Goal: Transaction & Acquisition: Purchase product/service

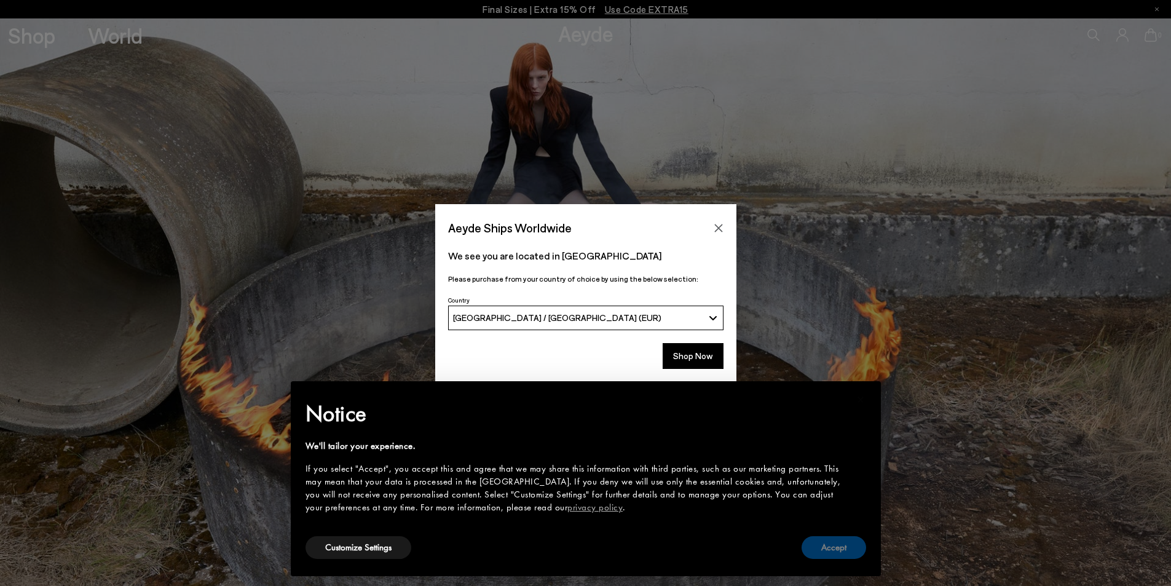
click at [838, 547] on button "Accept" at bounding box center [834, 547] width 65 height 23
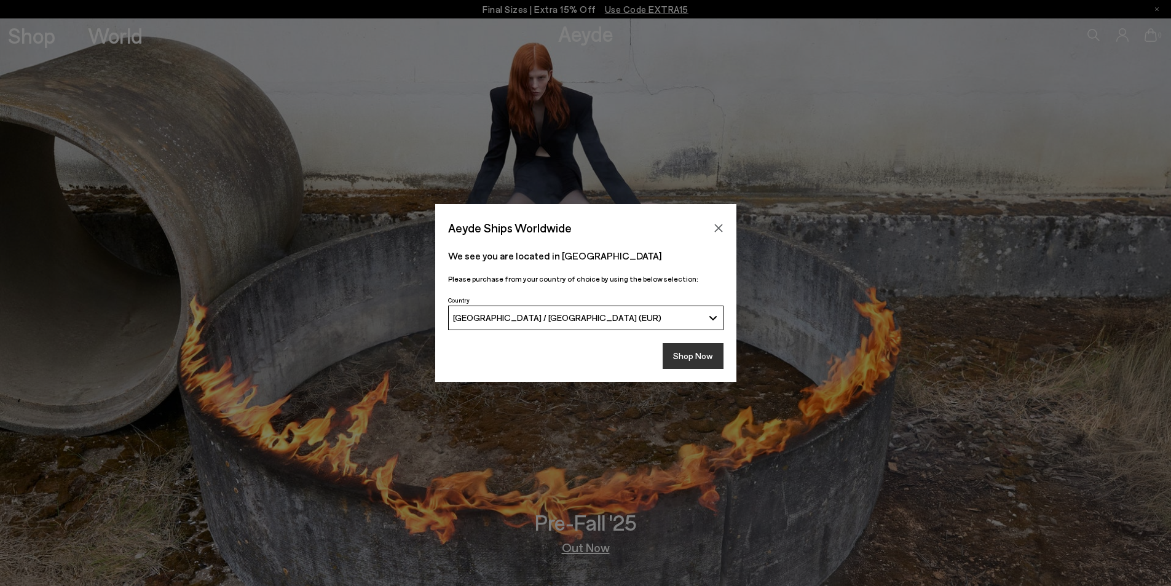
click at [696, 363] on button "Shop Now" at bounding box center [693, 356] width 61 height 26
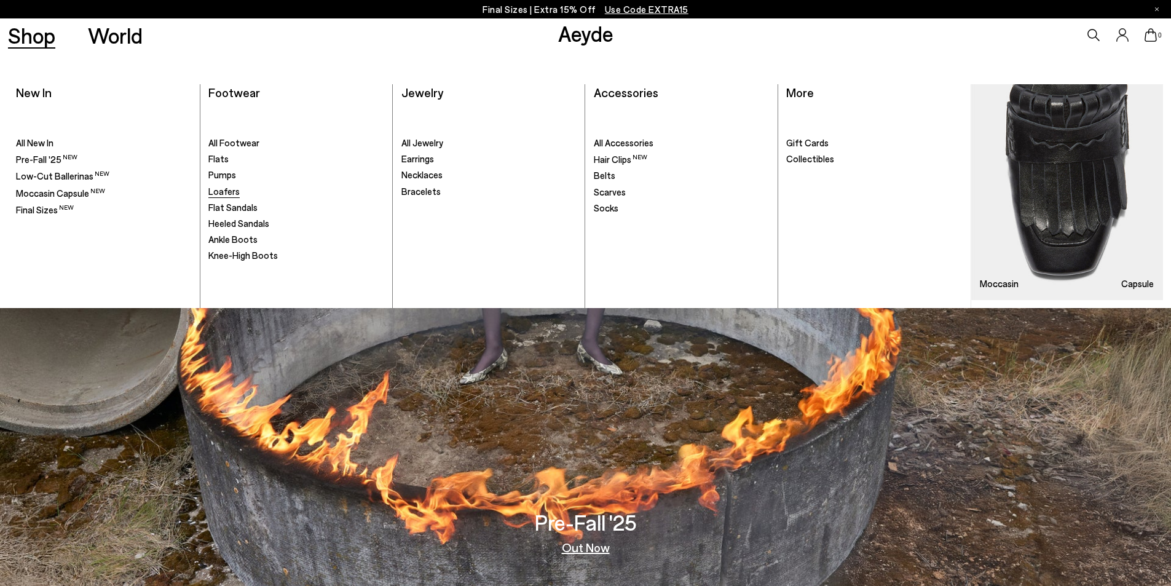
click at [218, 188] on span "Loafers" at bounding box center [223, 191] width 31 height 11
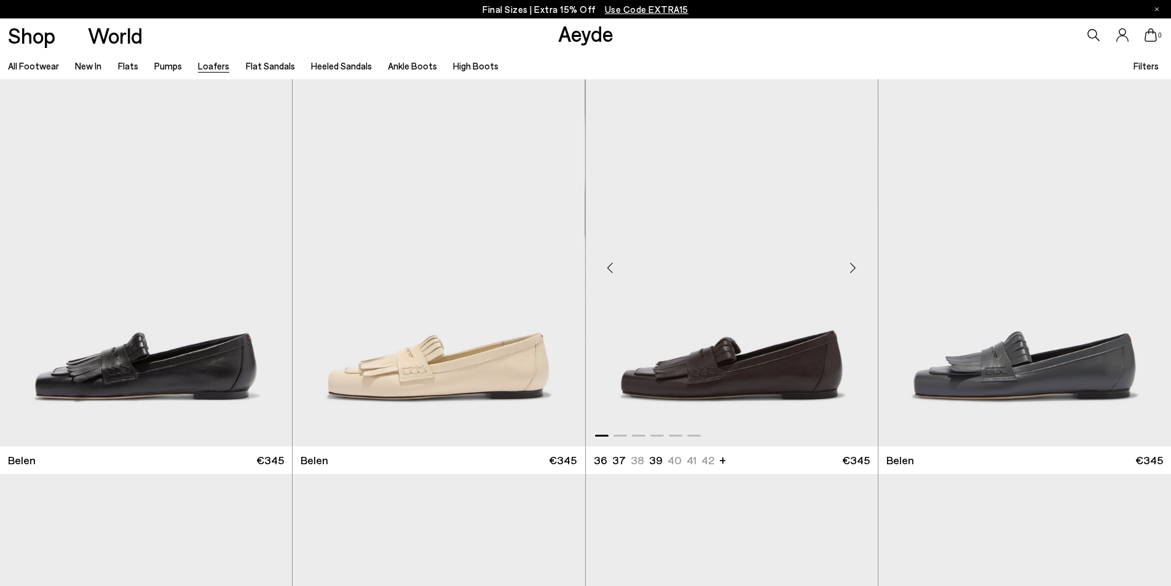
click at [719, 357] on img "1 / 6" at bounding box center [732, 262] width 292 height 367
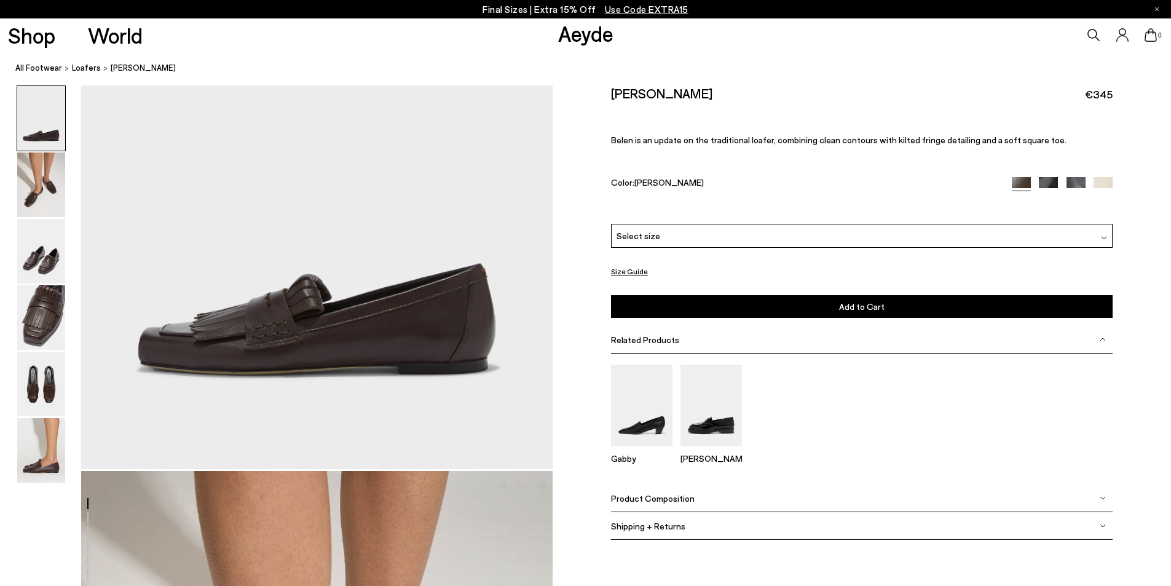
scroll to position [246, 0]
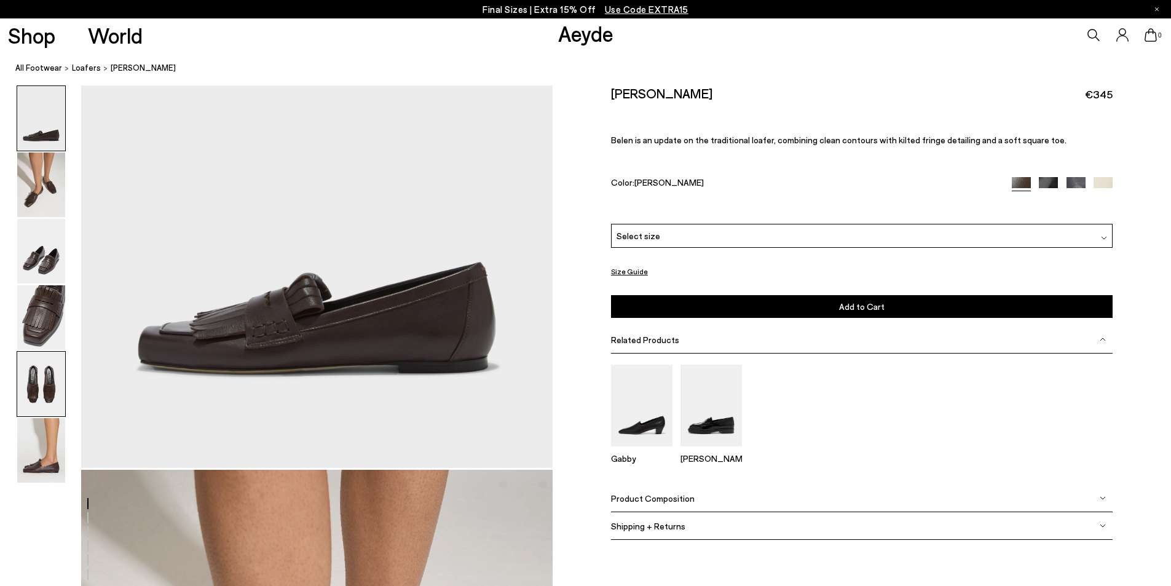
click at [31, 374] on img at bounding box center [41, 384] width 48 height 65
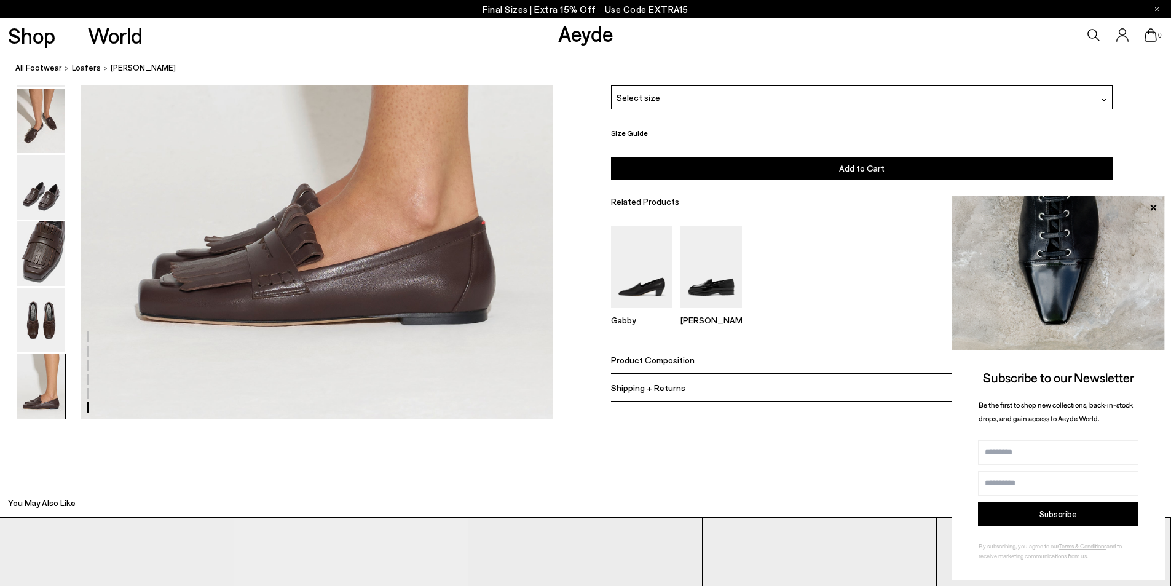
scroll to position [3445, 0]
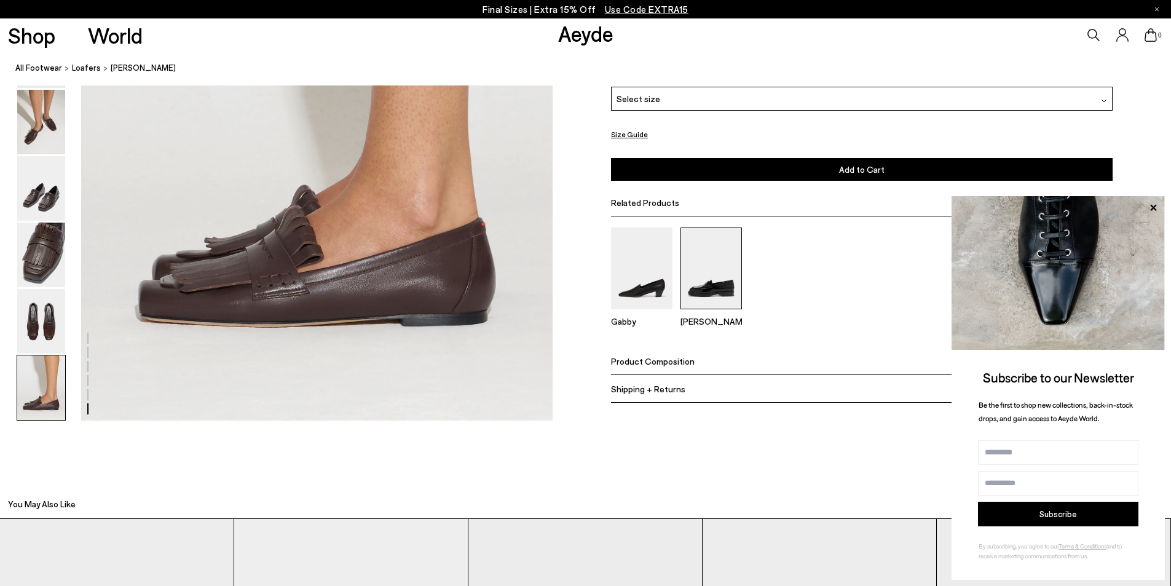
click at [702, 286] on img at bounding box center [711, 269] width 61 height 82
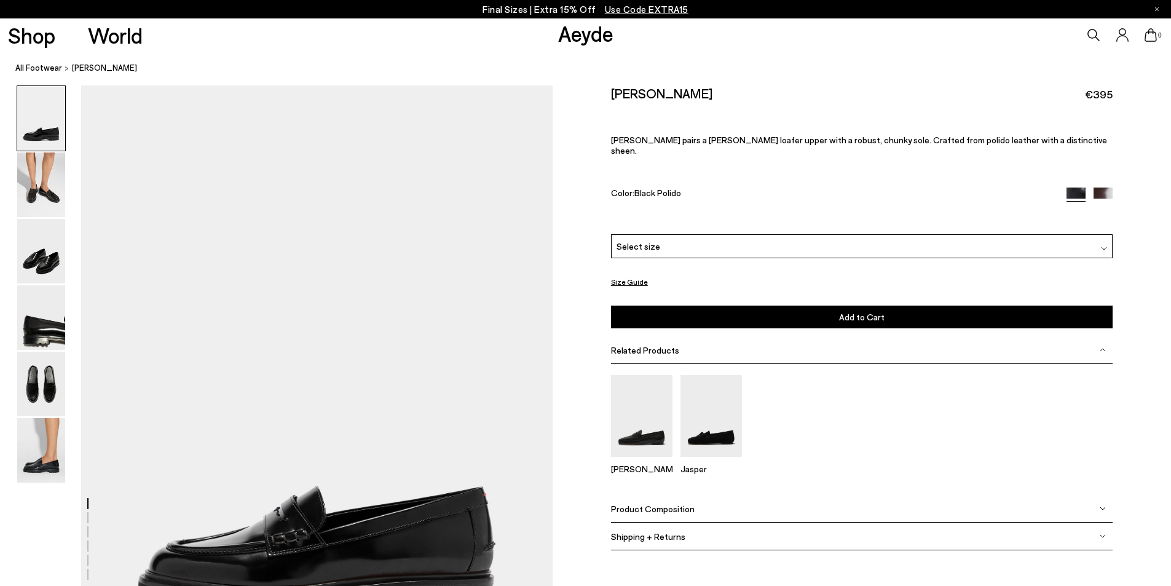
scroll to position [61, 0]
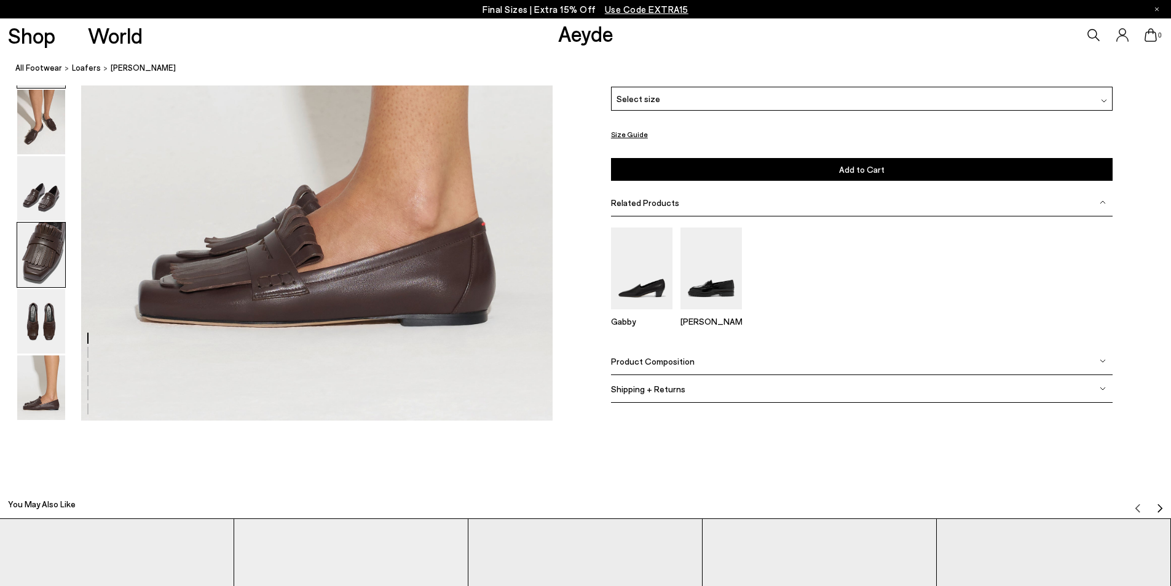
scroll to position [3445, 0]
click at [39, 251] on img at bounding box center [41, 255] width 48 height 65
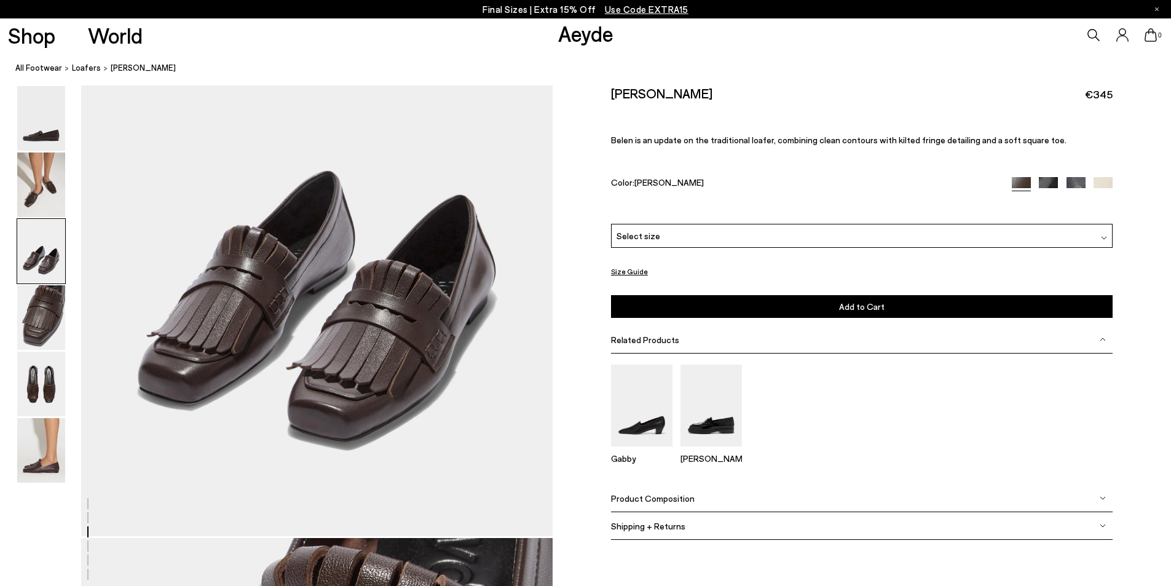
scroll to position [1400, 0]
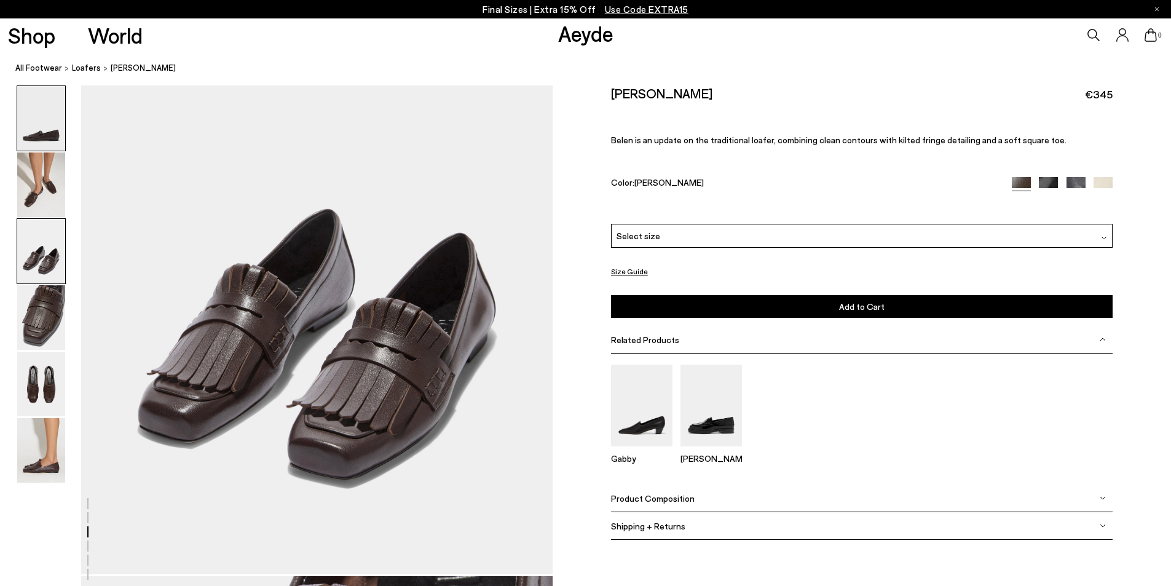
click at [28, 135] on img at bounding box center [41, 118] width 48 height 65
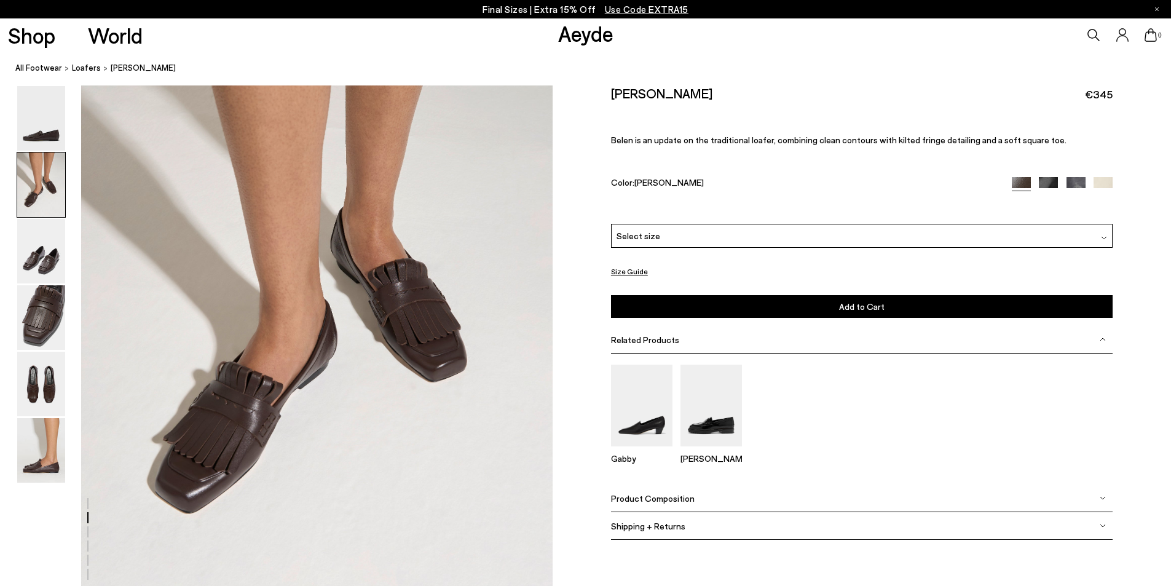
scroll to position [738, 0]
